Goal: Find specific fact: Find specific fact

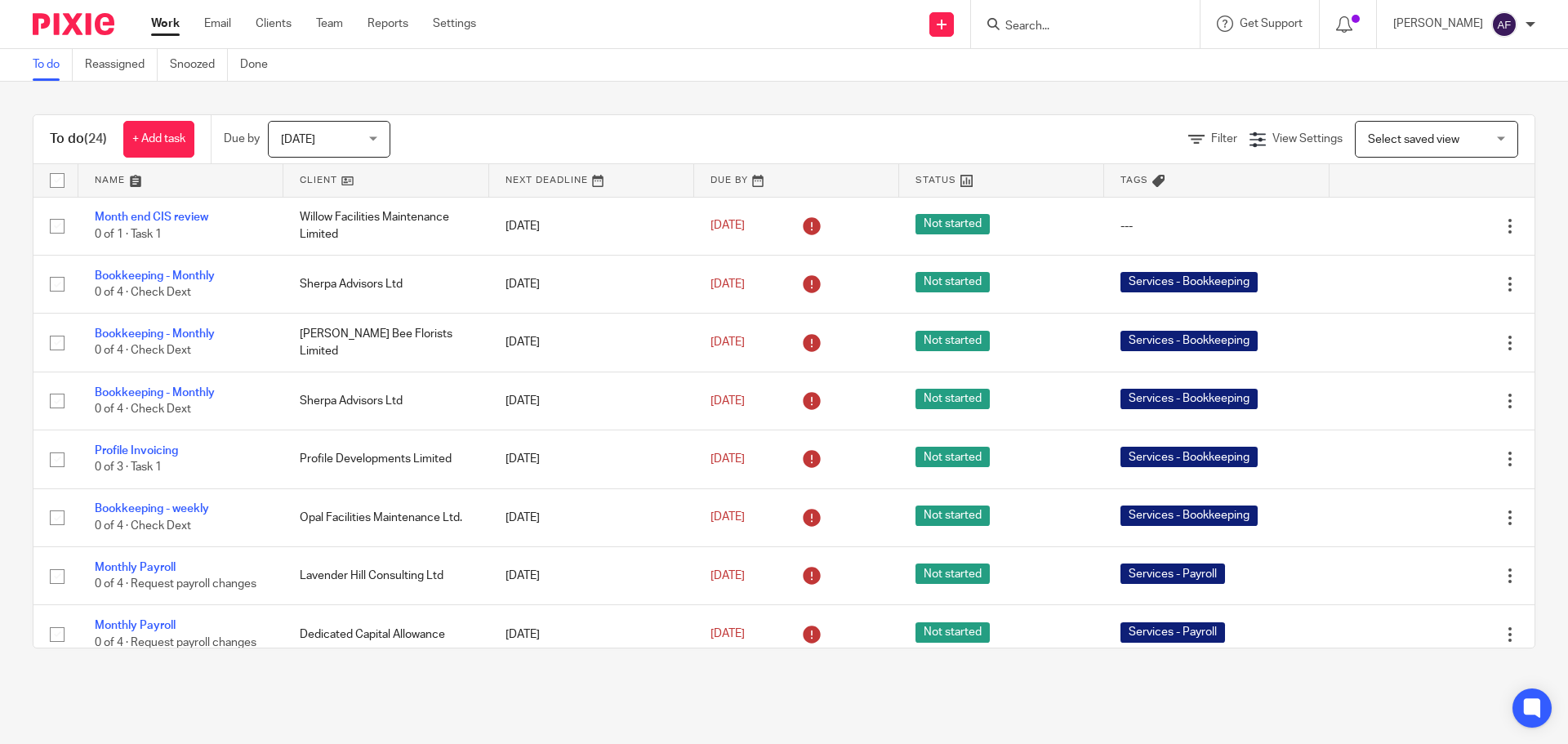
click at [1109, 18] on form at bounding box center [1090, 24] width 174 height 21
click at [1108, 17] on form at bounding box center [1090, 24] width 174 height 21
click at [1100, 31] on input "Search" at bounding box center [1076, 27] width 147 height 15
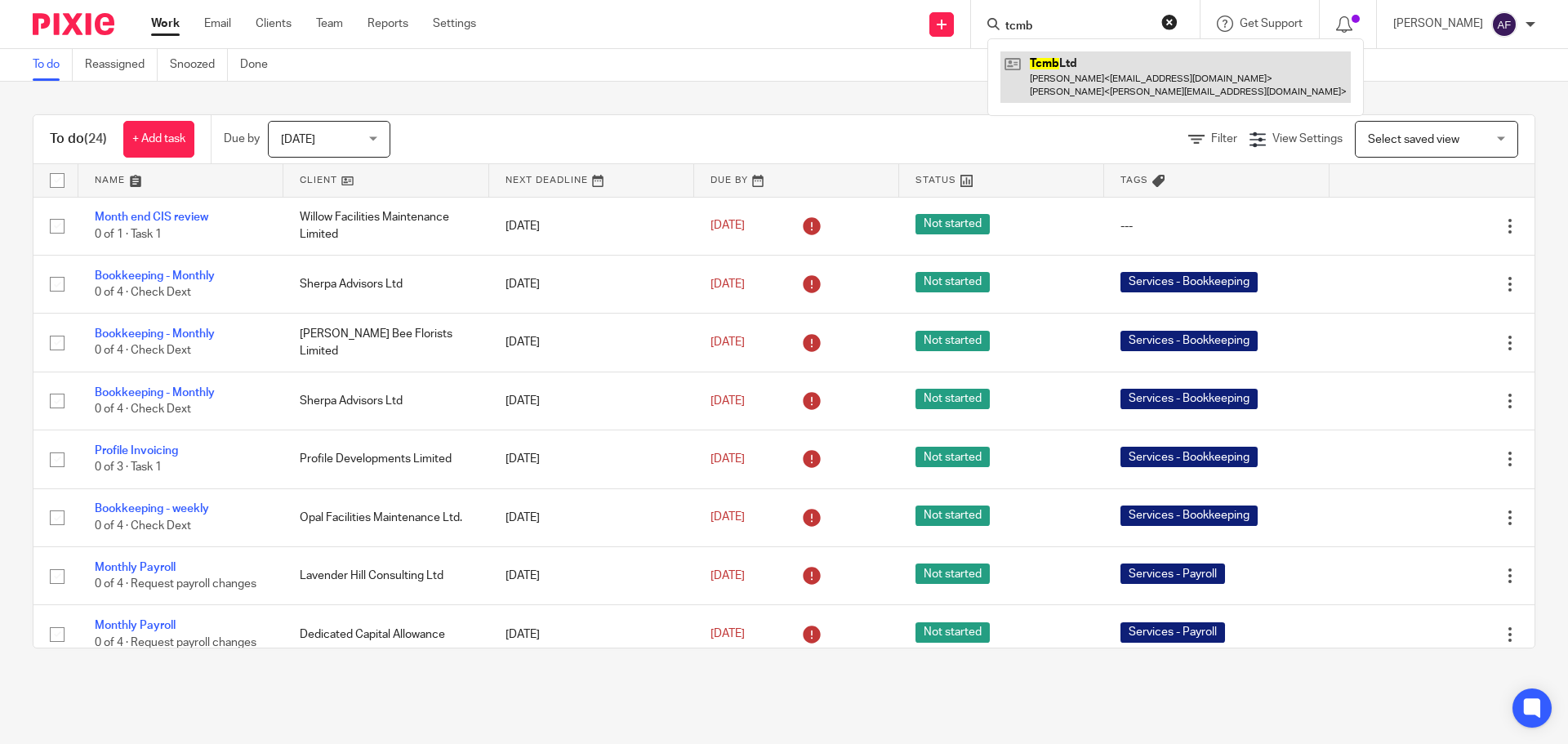
type input "tcmb"
click at [1102, 64] on link at bounding box center [1176, 77] width 350 height 51
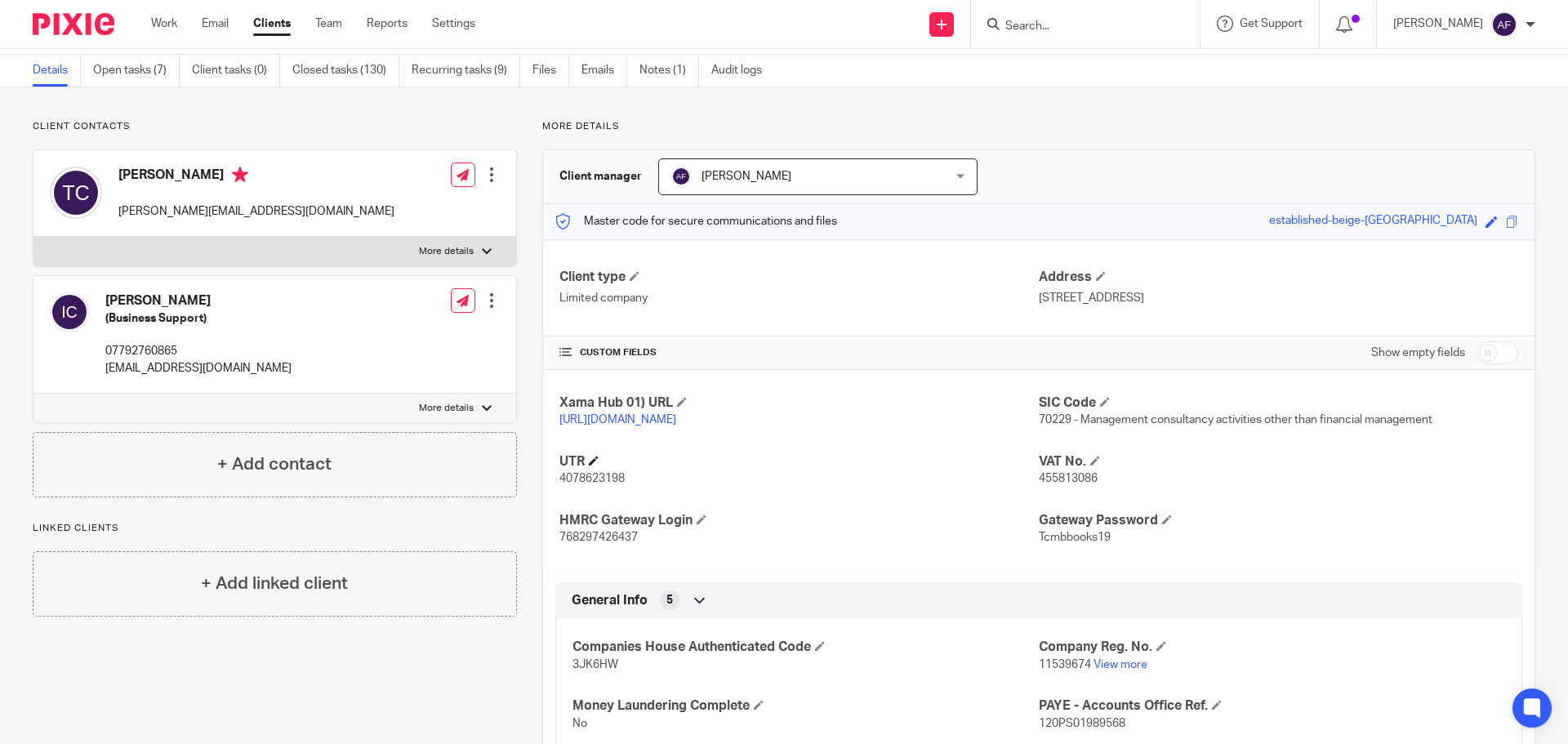
scroll to position [82, 0]
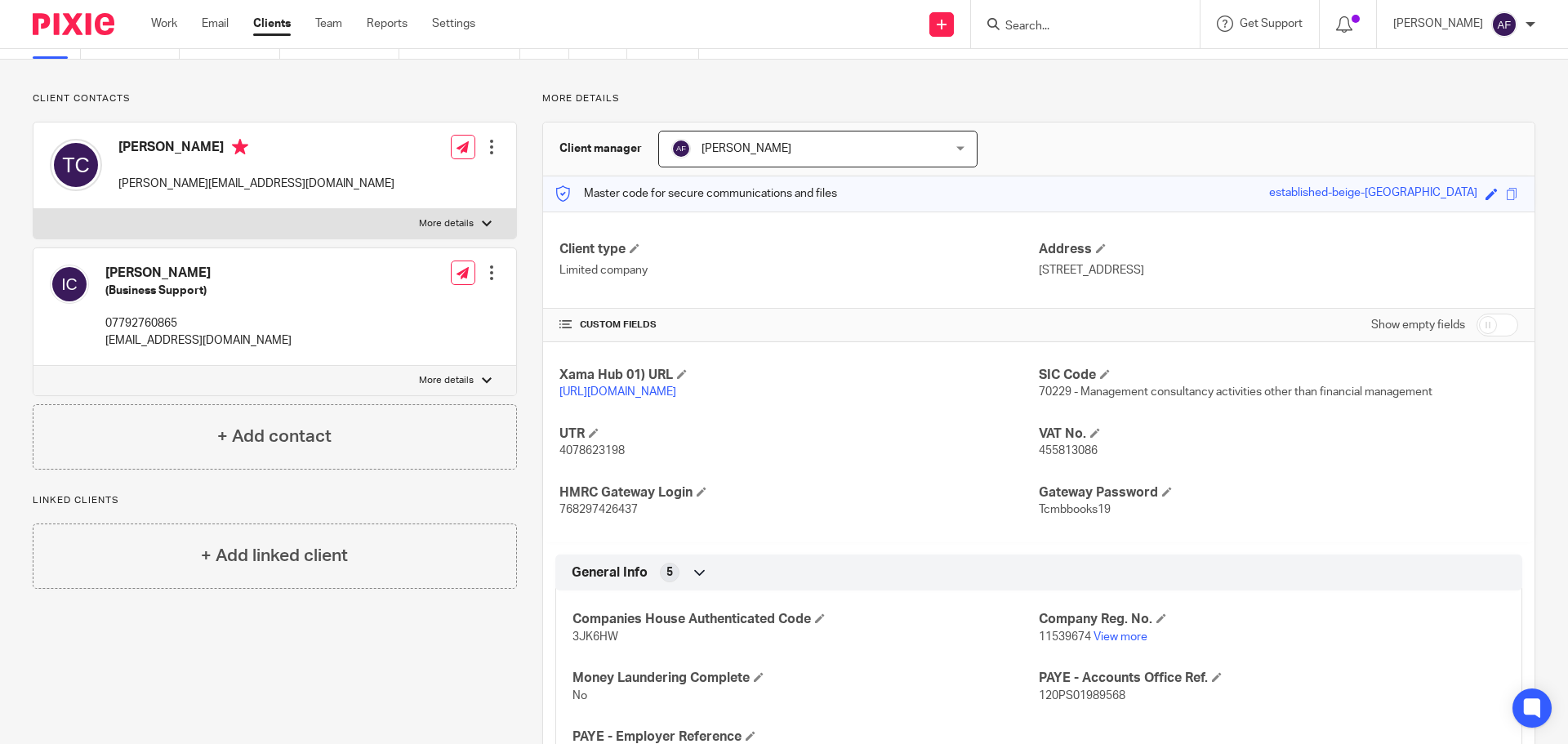
click at [1087, 457] on span "455813086" at bounding box center [1068, 451] width 59 height 12
drag, startPoint x: 1093, startPoint y: 466, endPoint x: 1031, endPoint y: 470, distance: 62.1
click at [1039, 459] on p "455813086" at bounding box center [1278, 451] width 479 height 17
copy span "455813086"
